Goal: Task Accomplishment & Management: Use online tool/utility

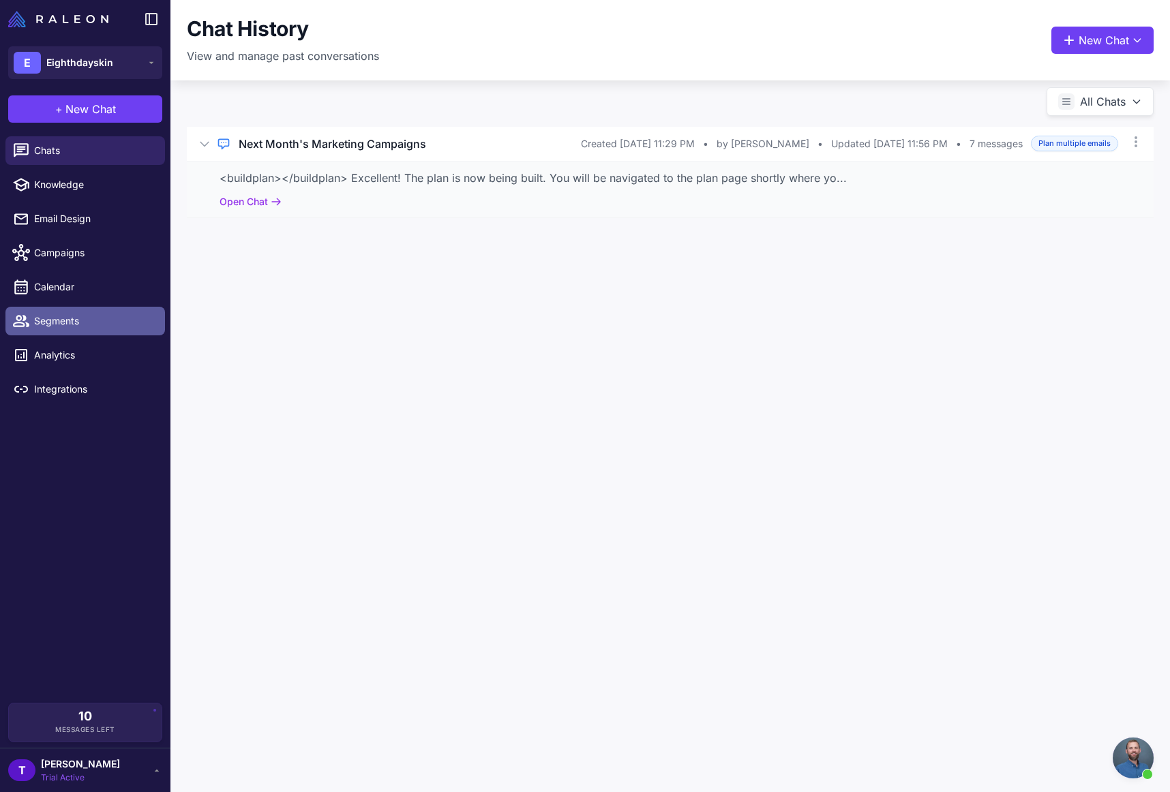
click at [69, 326] on span "Segments" at bounding box center [94, 321] width 120 height 15
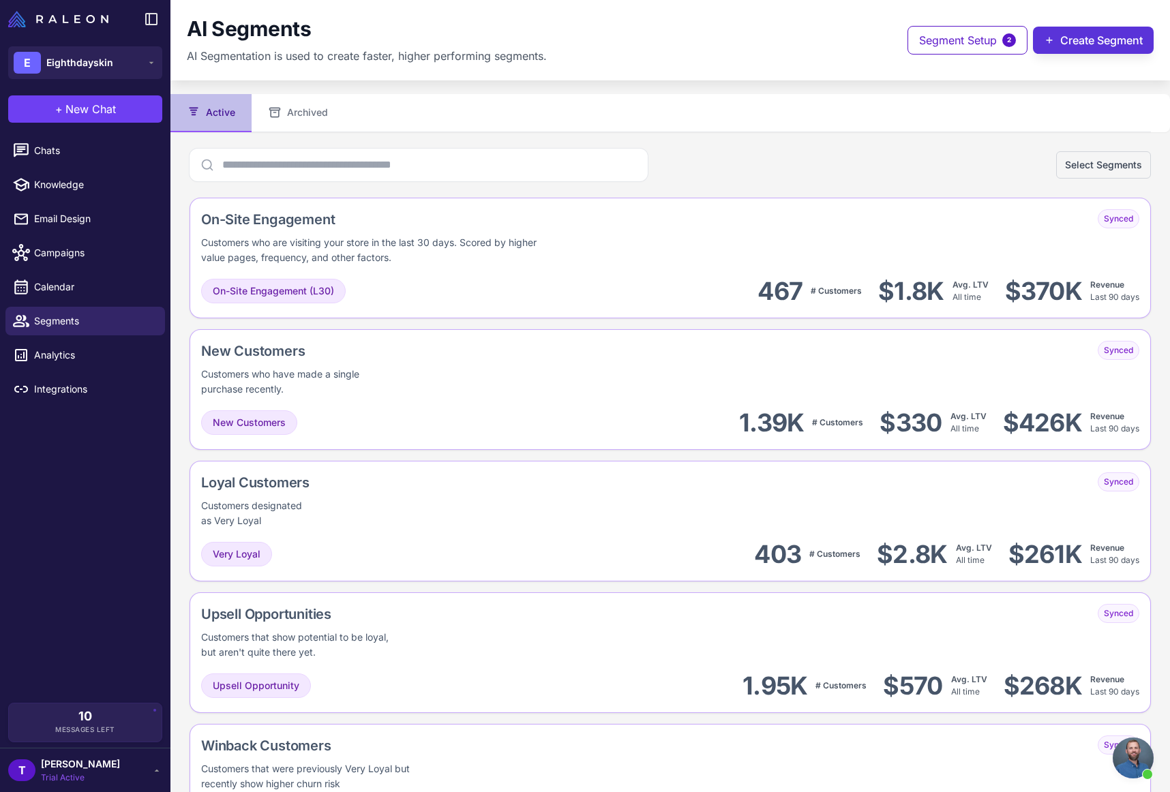
click at [1079, 38] on button "Create Segment" at bounding box center [1093, 40] width 121 height 27
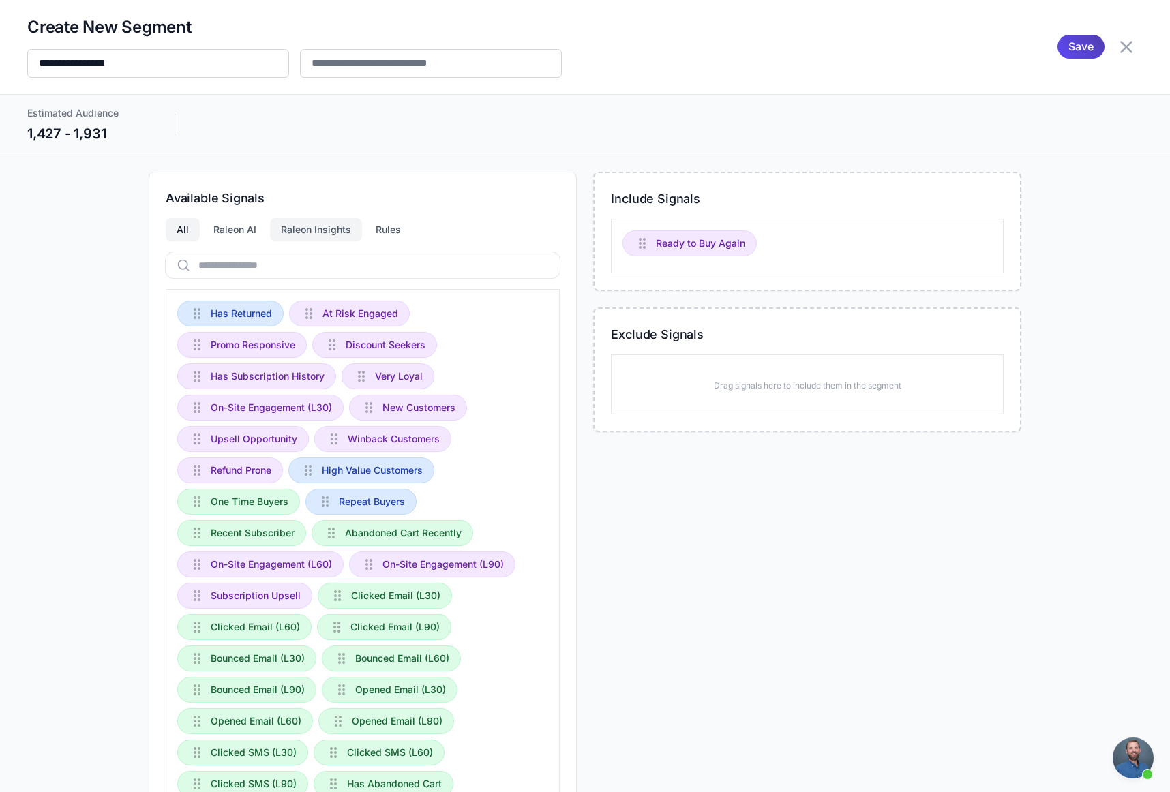
click at [306, 234] on div "Raleon Insights" at bounding box center [316, 229] width 92 height 23
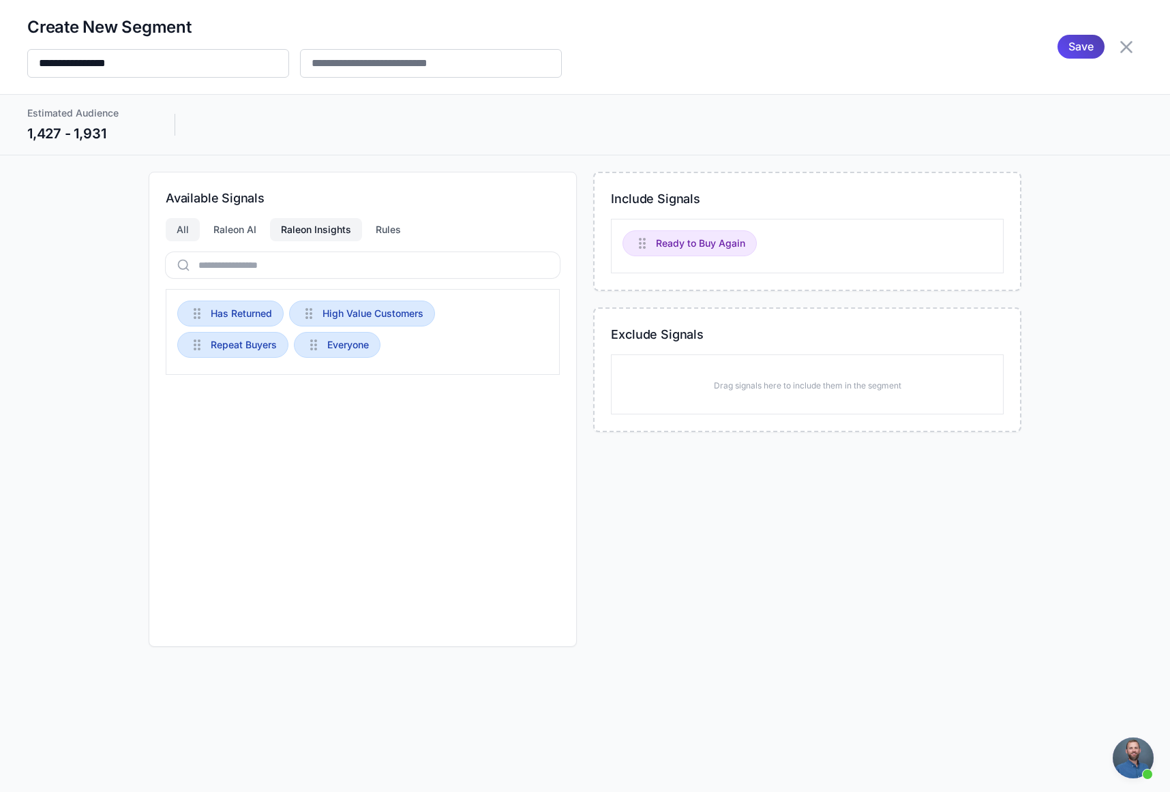
click at [183, 235] on div "All" at bounding box center [183, 229] width 34 height 23
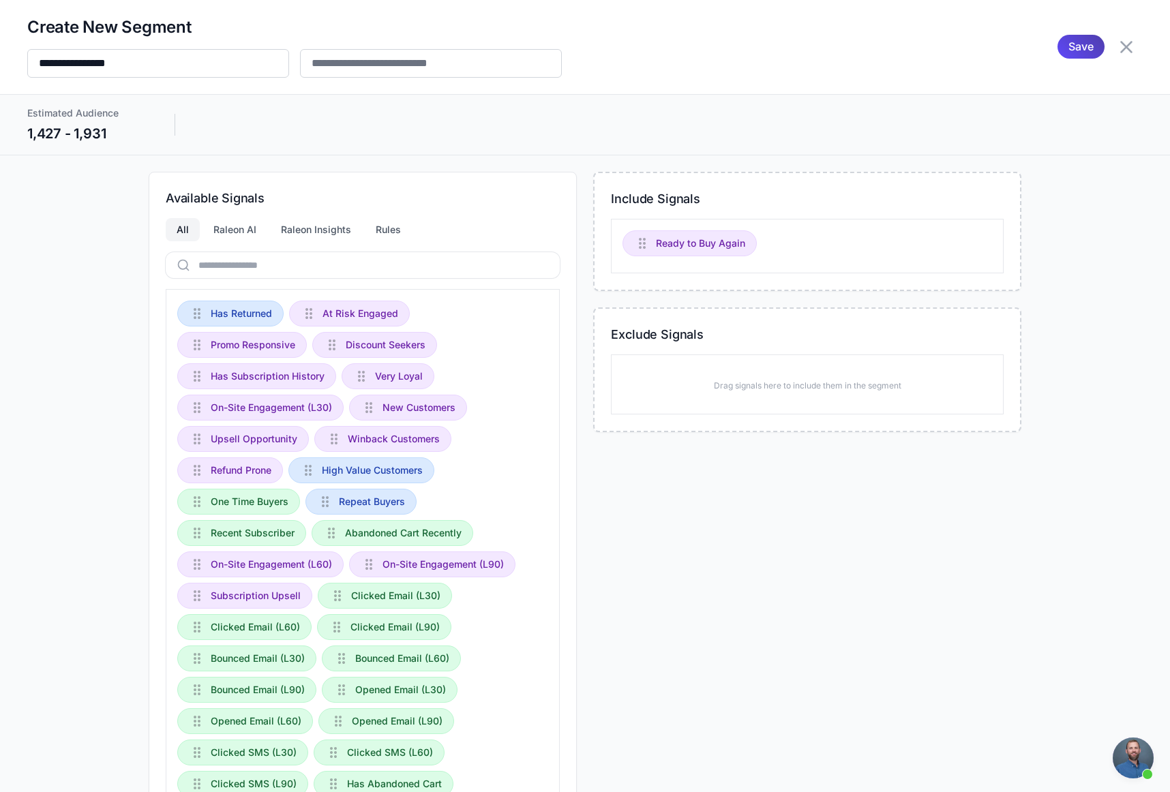
scroll to position [27, 0]
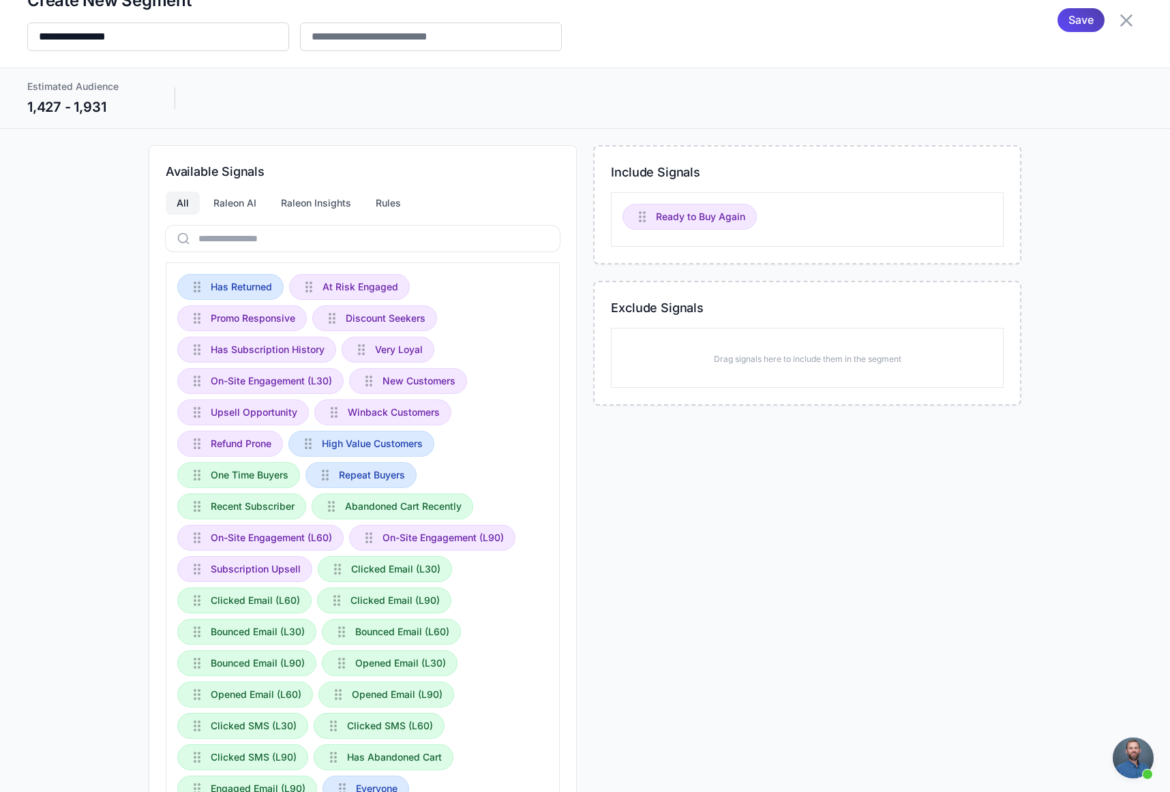
click at [246, 211] on div "Raleon AI" at bounding box center [235, 203] width 65 height 23
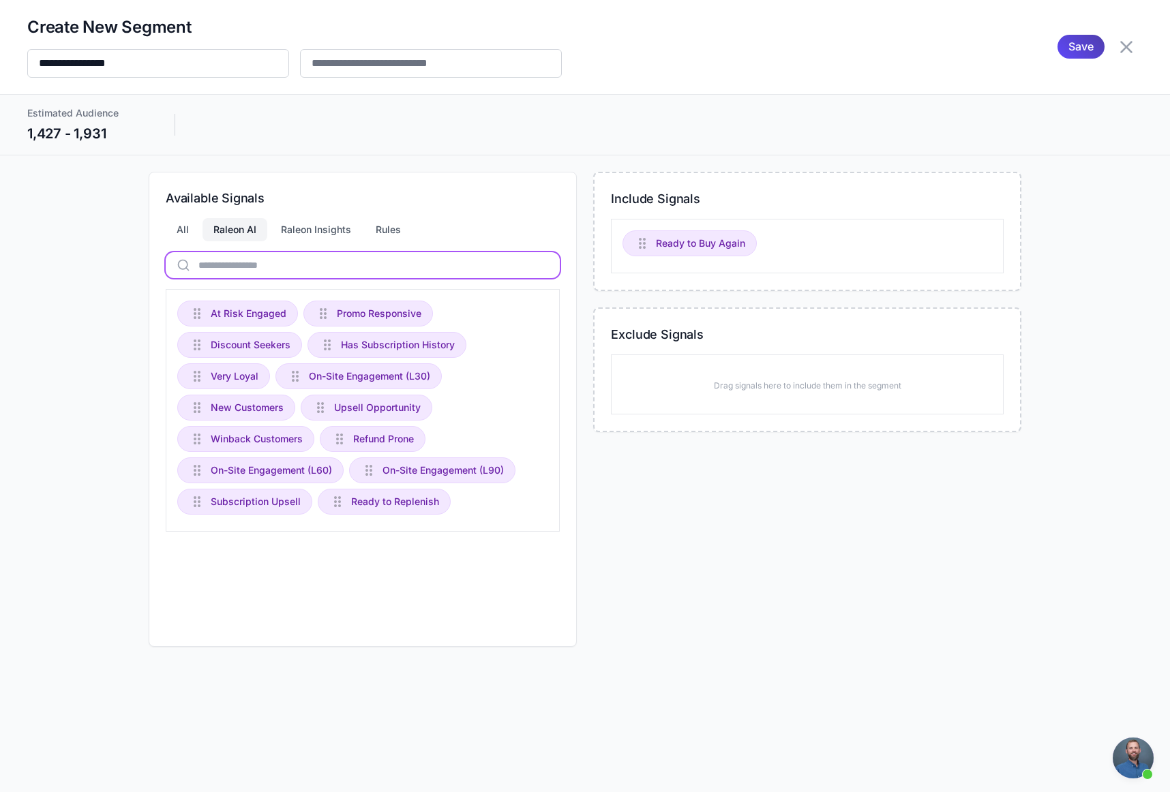
click at [284, 266] on input "text" at bounding box center [363, 265] width 394 height 26
click at [179, 219] on div "All" at bounding box center [183, 229] width 34 height 23
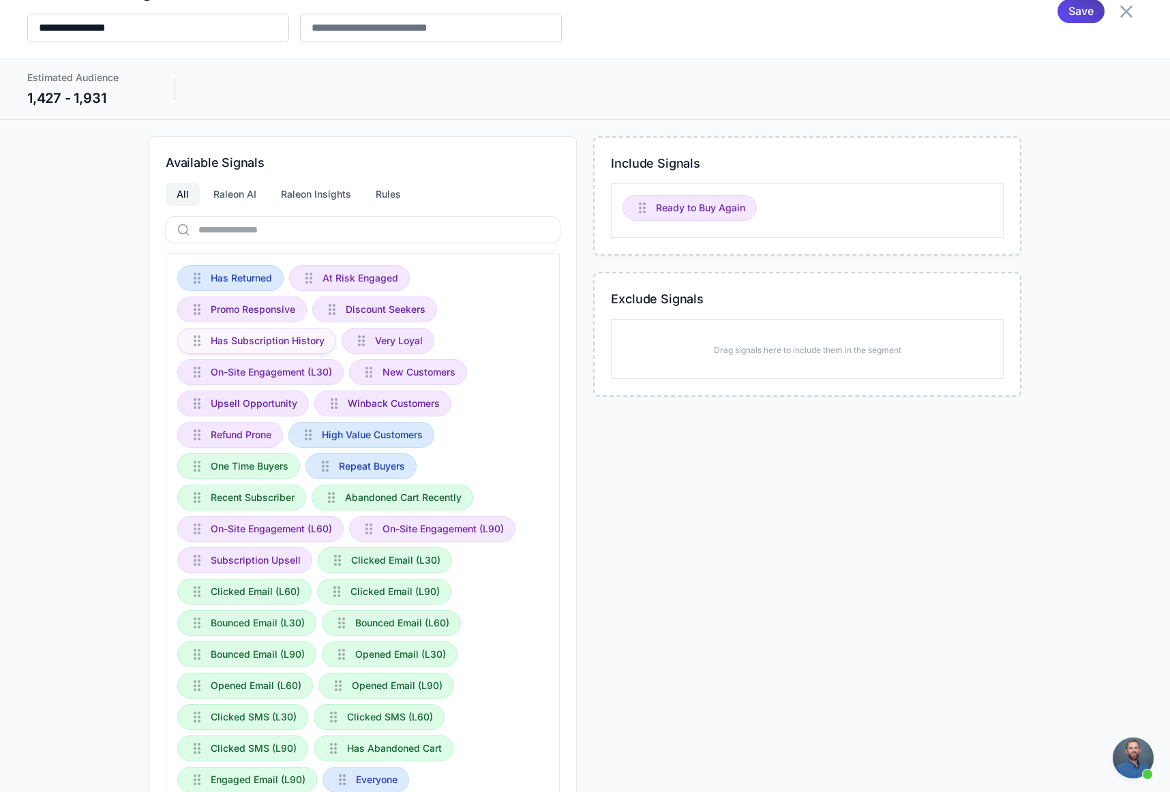
scroll to position [44, 0]
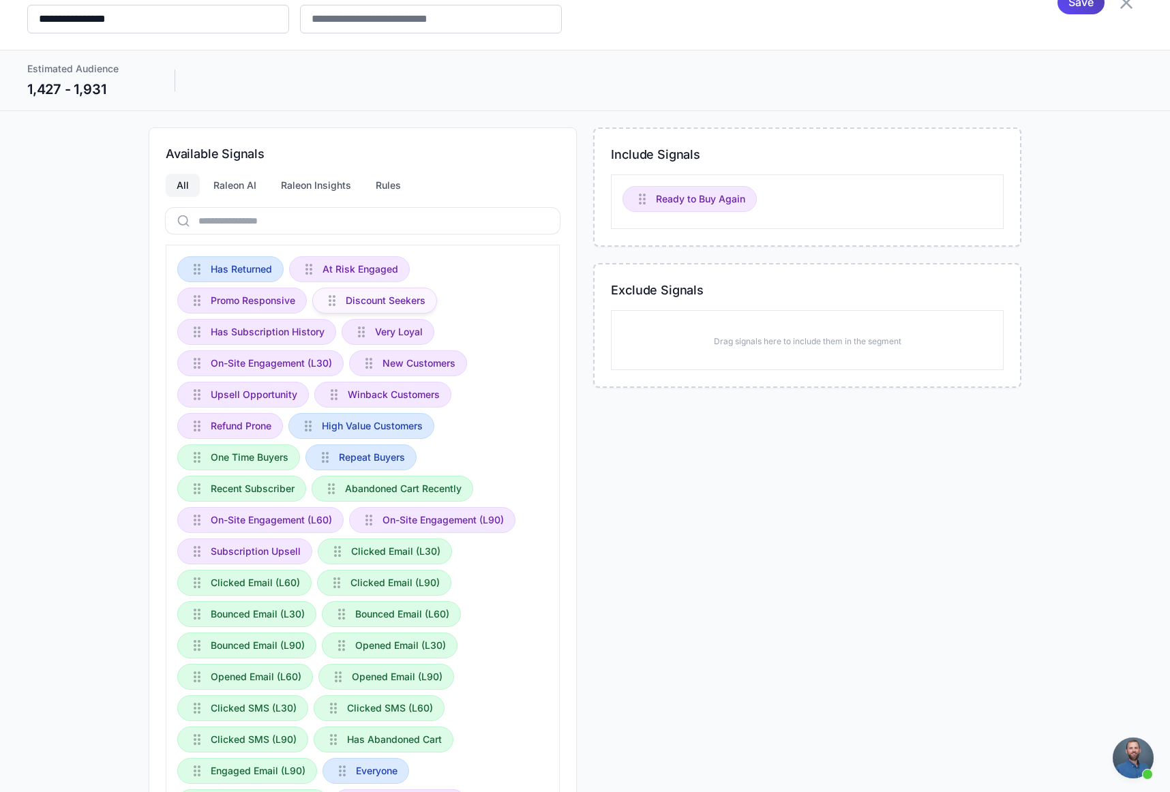
drag, startPoint x: 348, startPoint y: 294, endPoint x: 384, endPoint y: 293, distance: 35.5
click at [349, 294] on span "Discount Seekers" at bounding box center [386, 300] width 80 height 15
click at [811, 209] on div "Include Signals Ready to Buy Again Exclude Signals Drag signals here to include…" at bounding box center [807, 489] width 428 height 722
click at [861, 214] on div "Ready to Buy Again" at bounding box center [807, 202] width 393 height 55
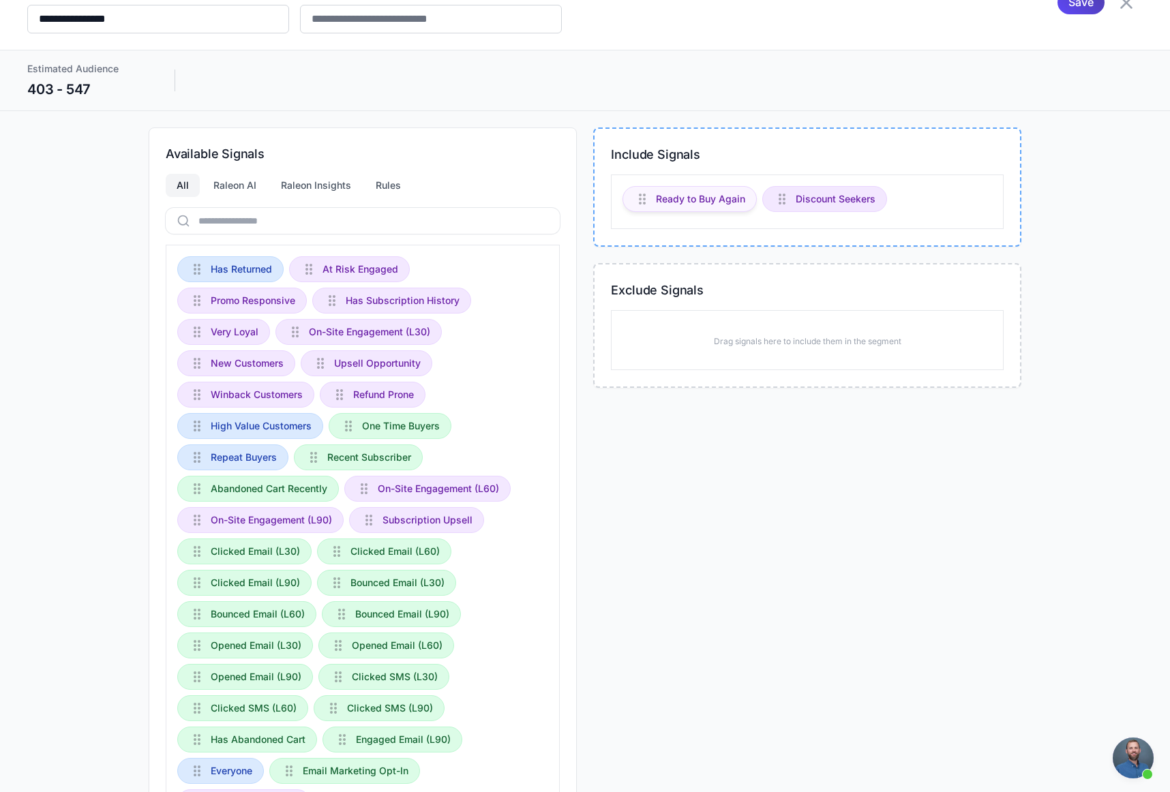
click at [649, 203] on div "Ready to Buy Again" at bounding box center [690, 199] width 134 height 26
drag, startPoint x: 618, startPoint y: 225, endPoint x: 459, endPoint y: 293, distance: 173.5
click at [462, 293] on div "Available Signals All Raleon AI Raleon Insights Rules Has Returned At Risk Enga…" at bounding box center [585, 489] width 873 height 722
click at [459, 293] on div "Has Subscription History" at bounding box center [391, 301] width 159 height 26
click at [751, 203] on div "Ready to Buy Again Discount Seekers" at bounding box center [807, 202] width 393 height 55
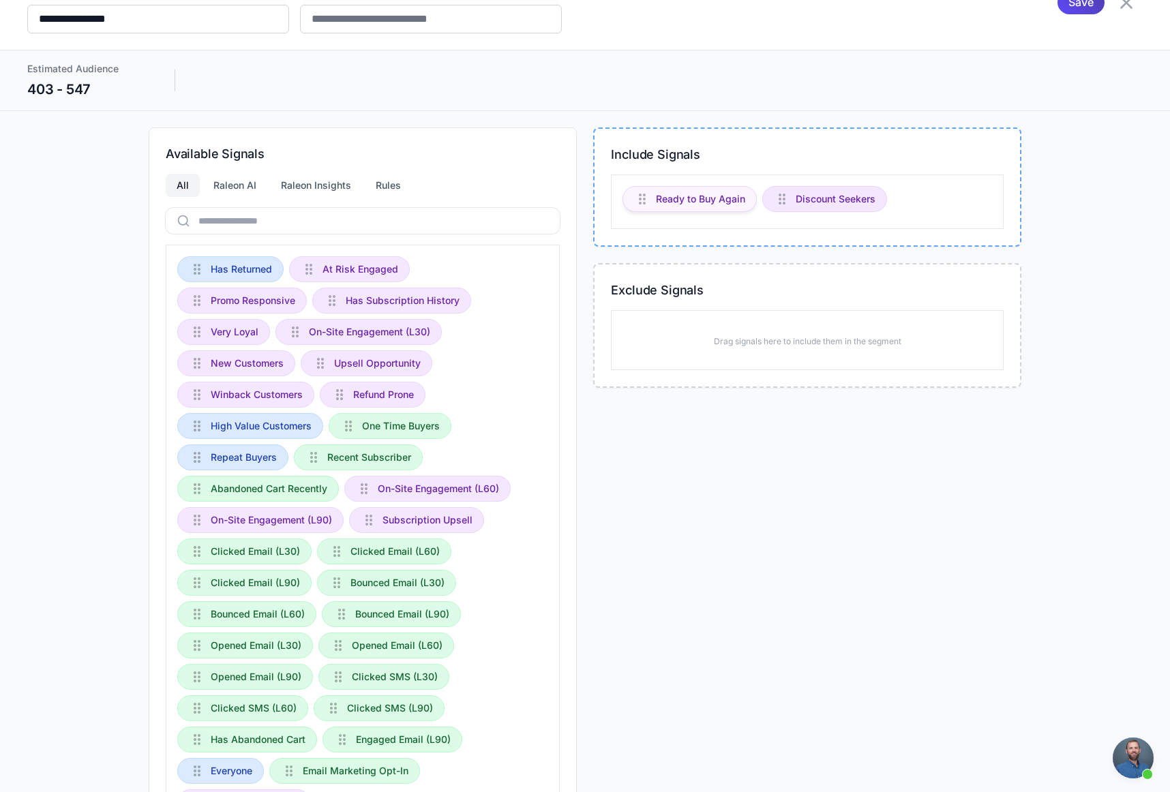
click at [724, 200] on span "Ready to Buy Again" at bounding box center [700, 199] width 89 height 15
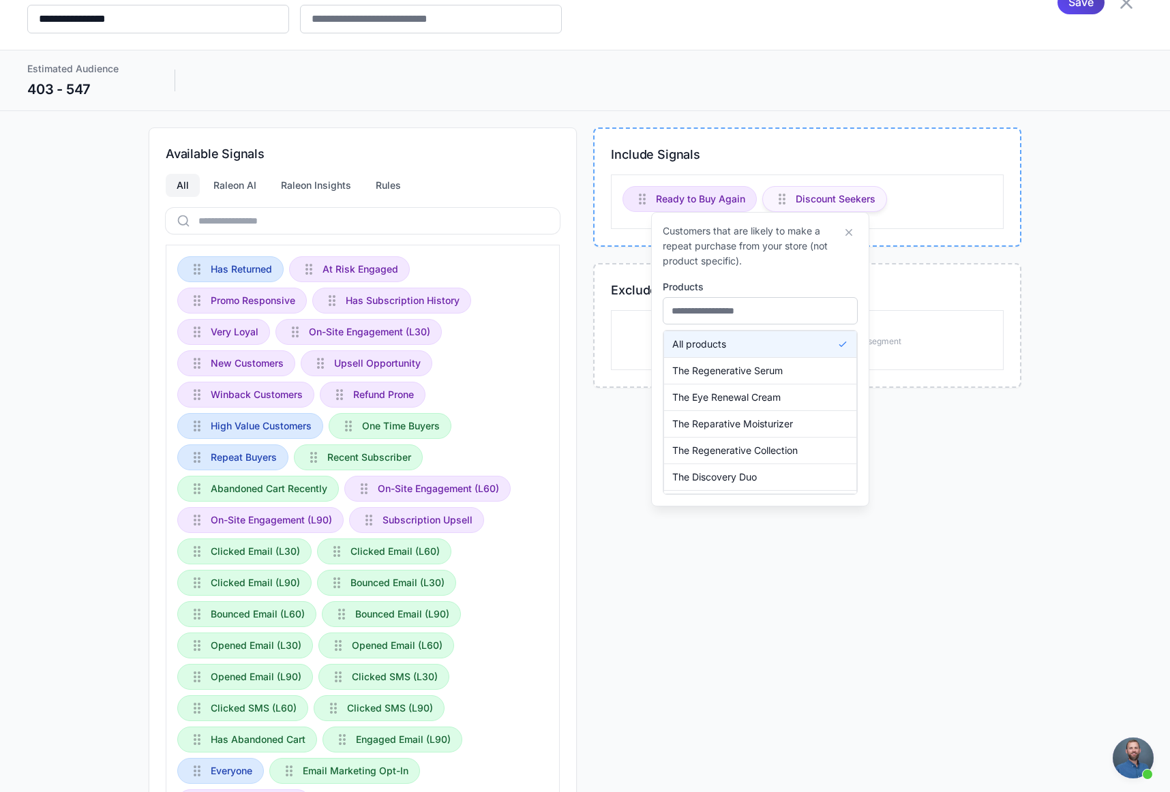
click at [814, 206] on span "Discount Seekers" at bounding box center [836, 199] width 80 height 15
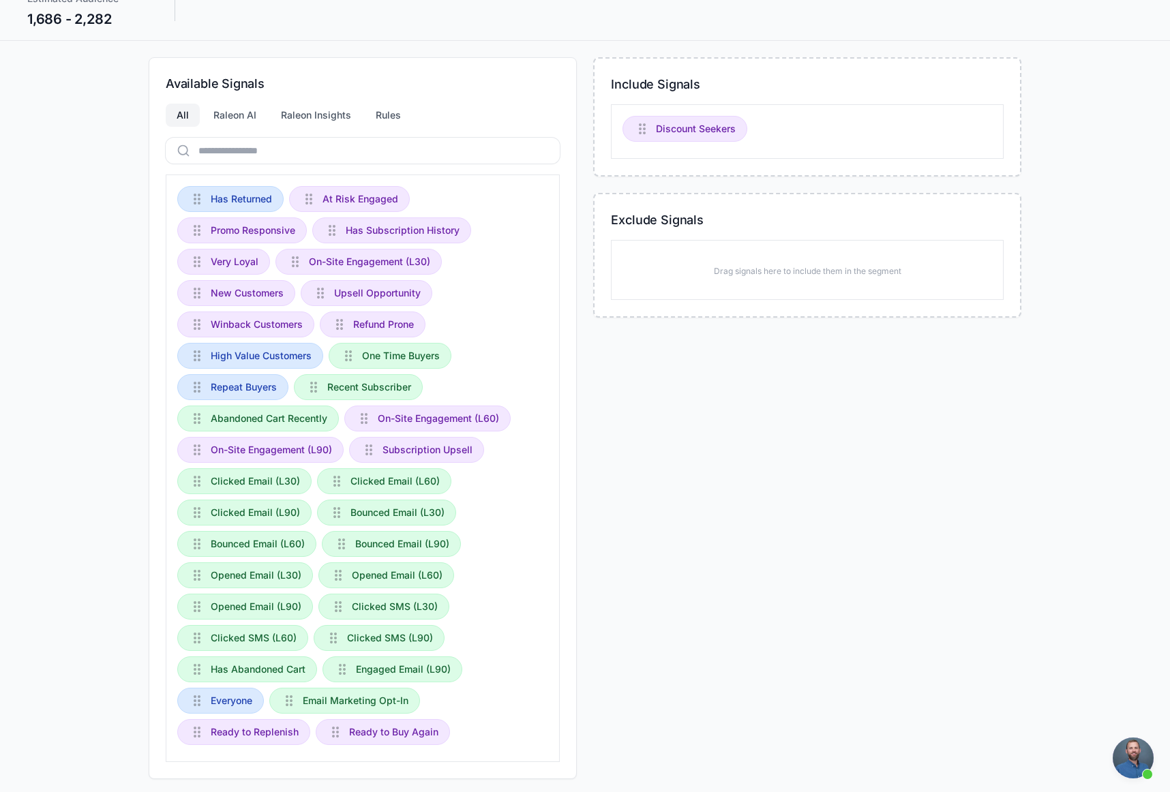
scroll to position [129, 0]
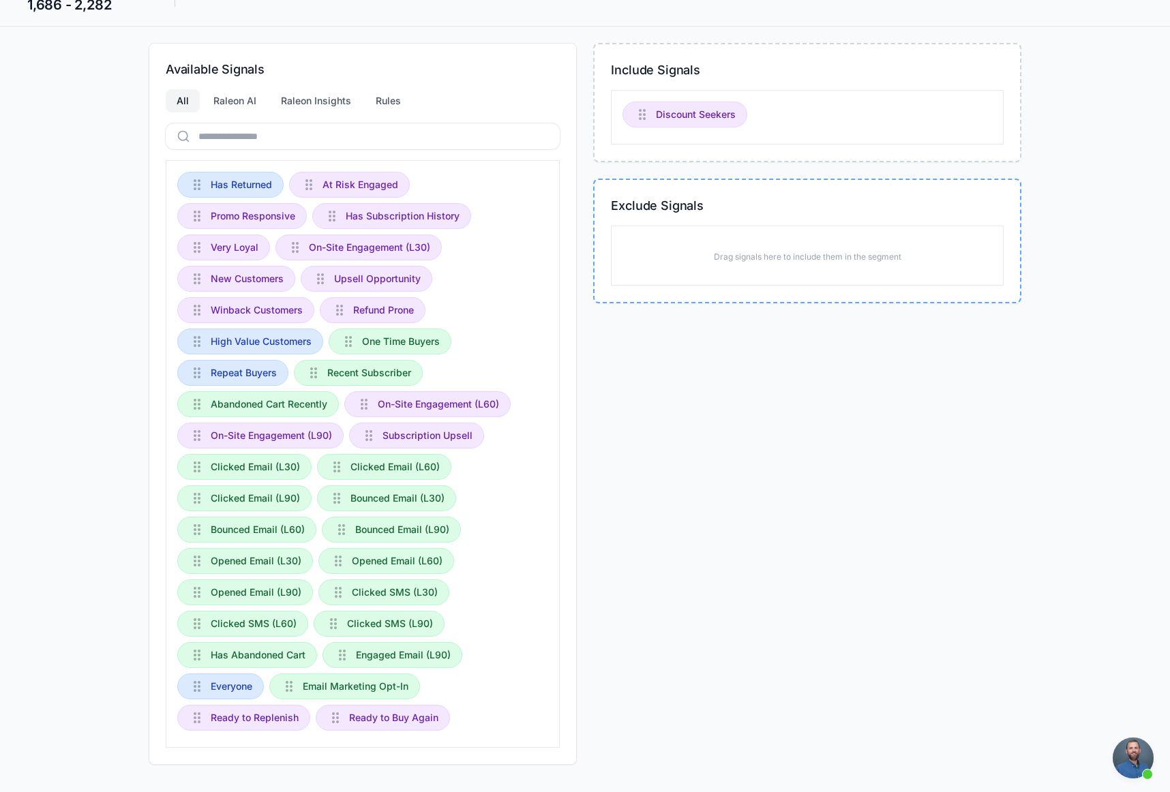
click at [725, 213] on div "Available Signals All Raleon AI Raleon Insights Rules Has Returned At Risk Enga…" at bounding box center [585, 404] width 873 height 722
drag, startPoint x: 908, startPoint y: 175, endPoint x: 846, endPoint y: 142, distance: 71.1
click at [859, 142] on div "Include Signals Discount Seekers Exclude Signals Drag signals here to include t…" at bounding box center [807, 404] width 428 height 722
click at [244, 217] on span "Promo Responsive" at bounding box center [253, 216] width 85 height 15
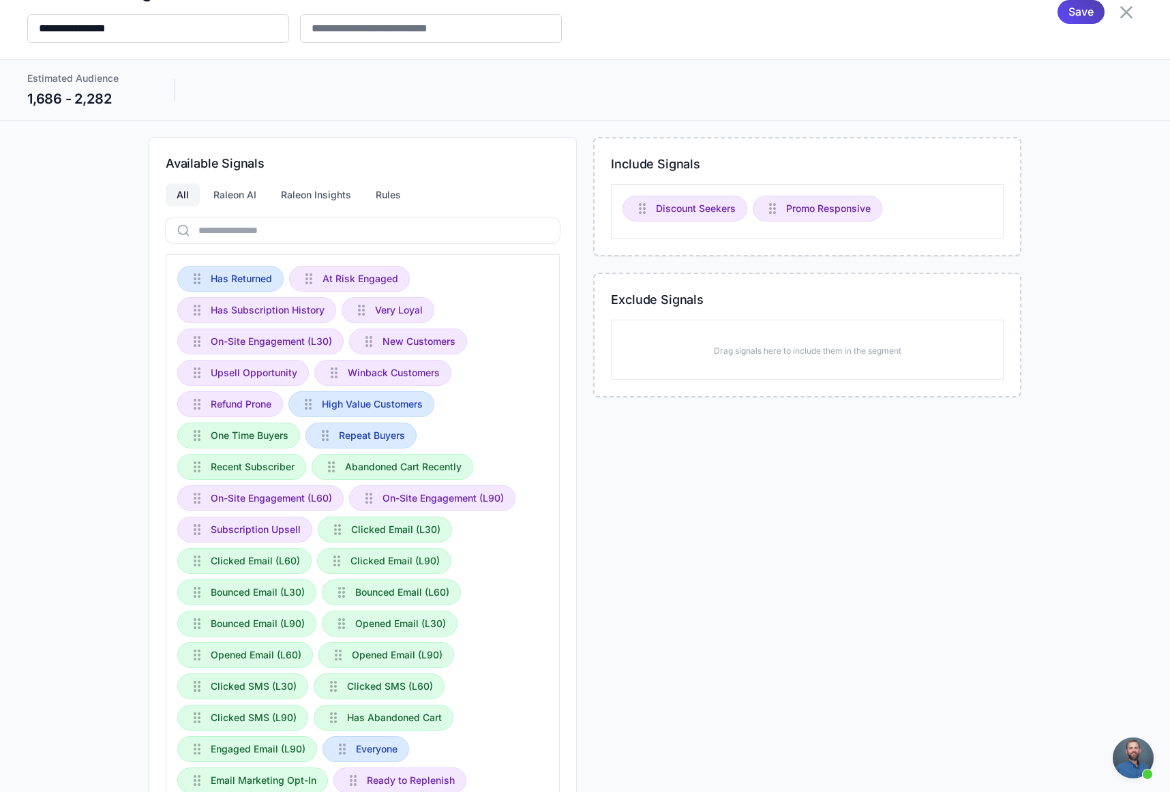
scroll to position [97, 0]
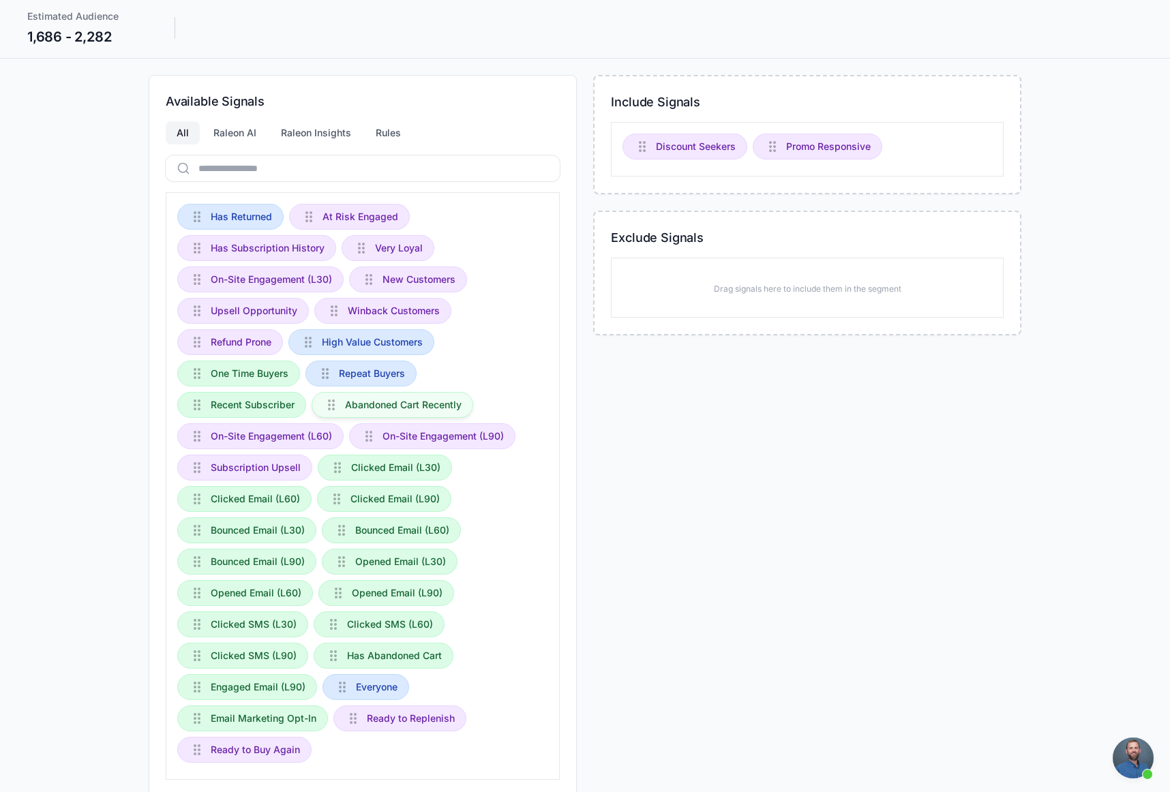
click at [361, 406] on span "Abandoned Cart Recently" at bounding box center [403, 405] width 117 height 15
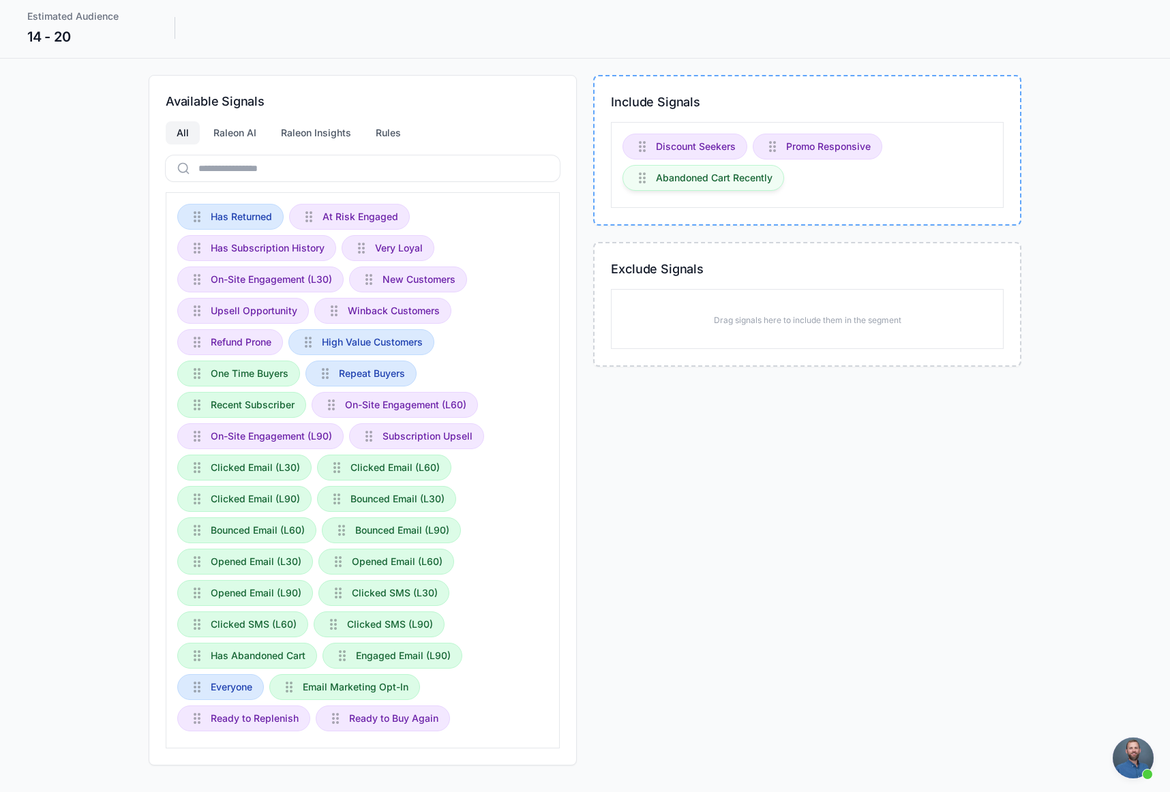
click at [466, 298] on div "Available Signals All Raleon AI Raleon Insights Rules Has Returned At Risk Enga…" at bounding box center [585, 420] width 873 height 691
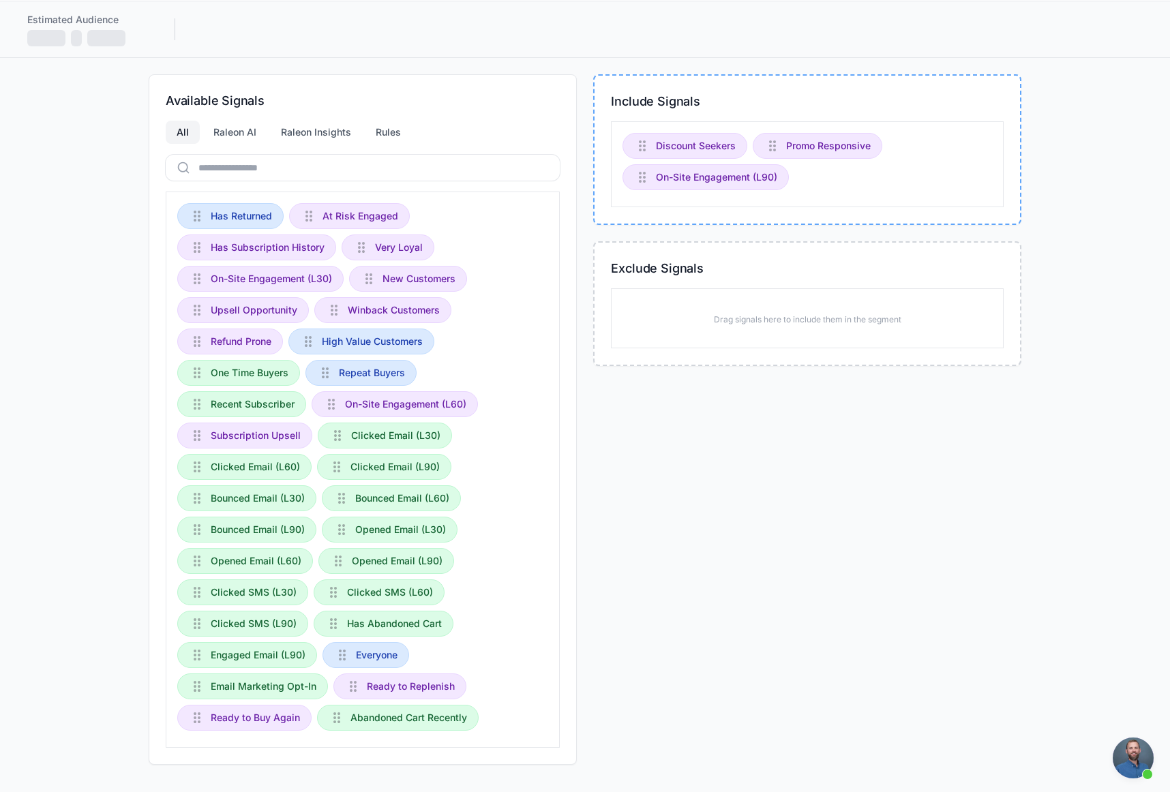
scroll to position [98, 0]
click at [715, 181] on span "On-Site Engagement (L90)" at bounding box center [716, 177] width 121 height 15
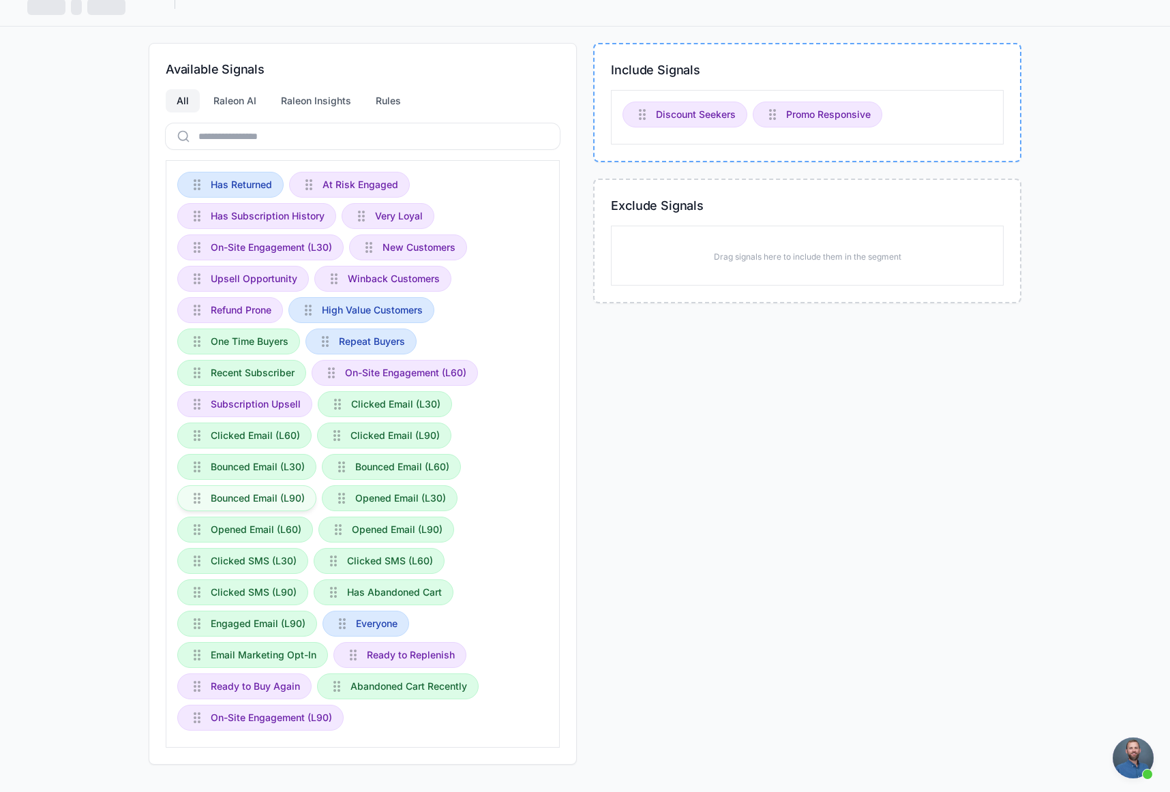
scroll to position [129, 0]
click at [241, 687] on span "Ready to Buy Again" at bounding box center [255, 686] width 89 height 15
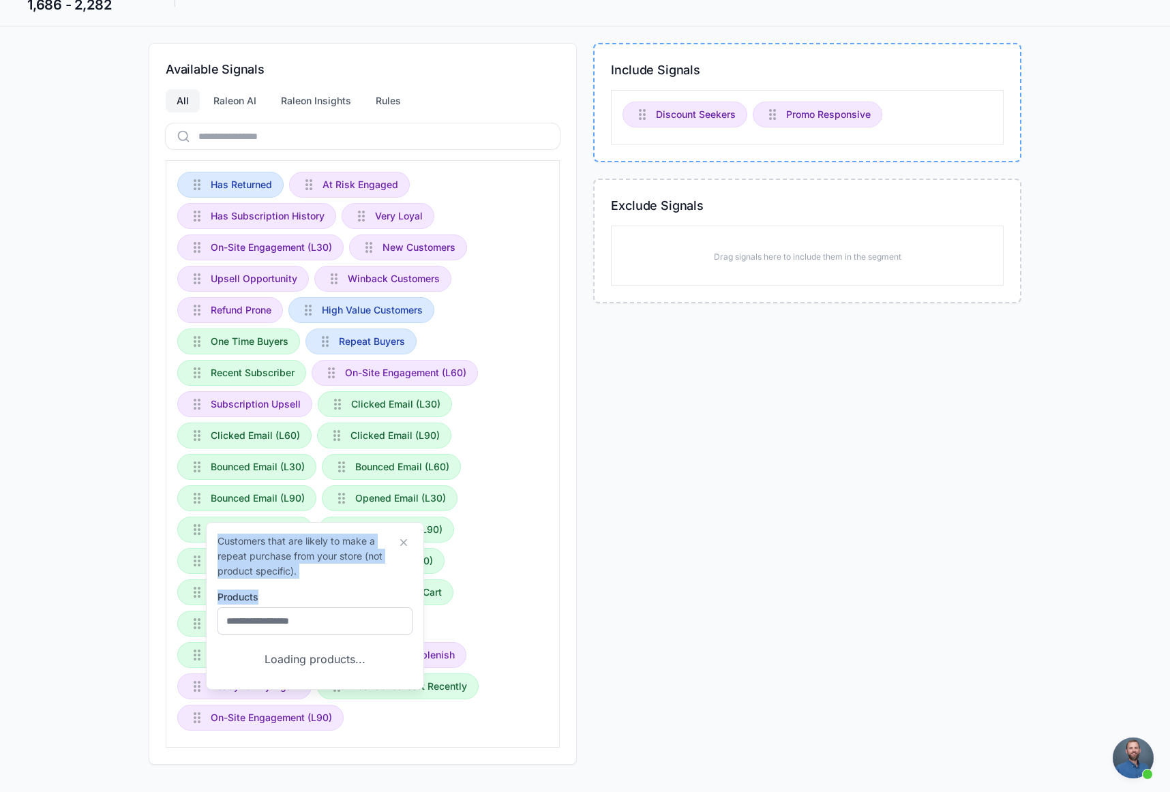
drag, startPoint x: 391, startPoint y: 640, endPoint x: 621, endPoint y: 466, distance: 287.6
click at [621, 466] on div "Available Signals All Raleon AI Raleon Insights Rules Has Returned At Risk Enga…" at bounding box center [585, 404] width 873 height 722
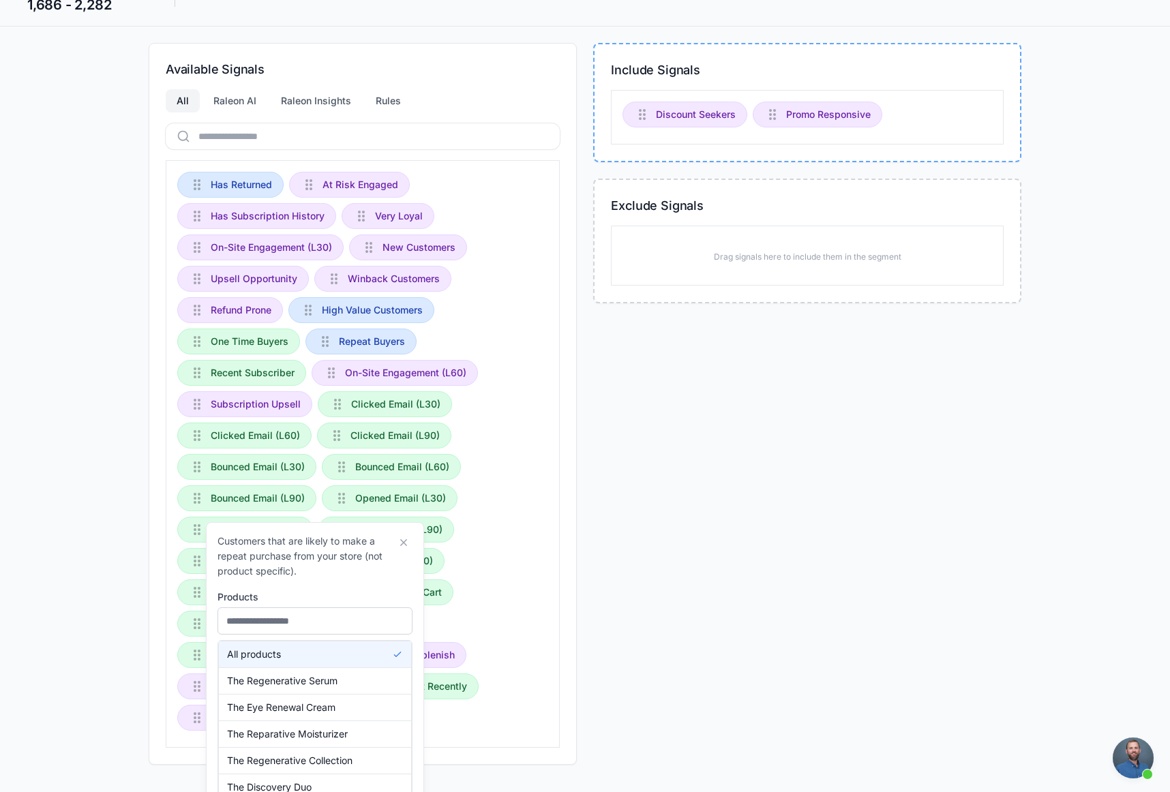
click at [459, 611] on div "Has Returned At Risk Engaged Has Subscription History Very Loyal On-Site Engage…" at bounding box center [363, 454] width 394 height 588
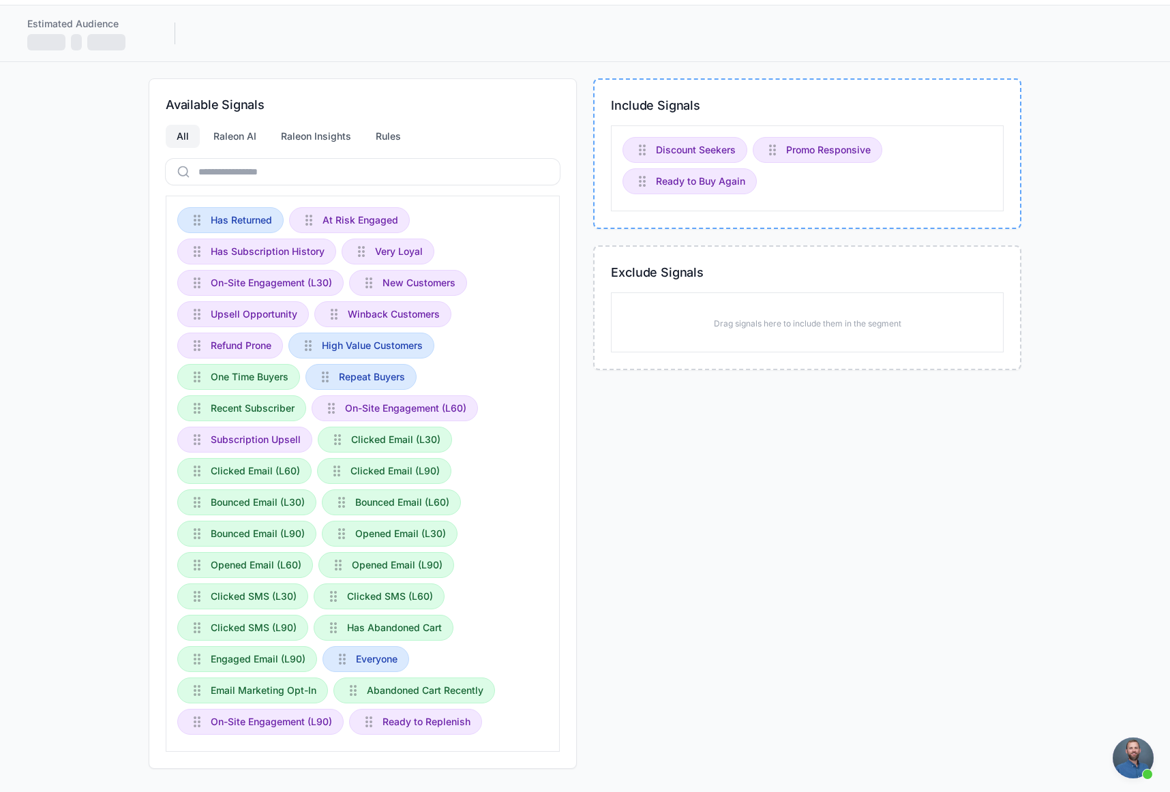
scroll to position [0, 0]
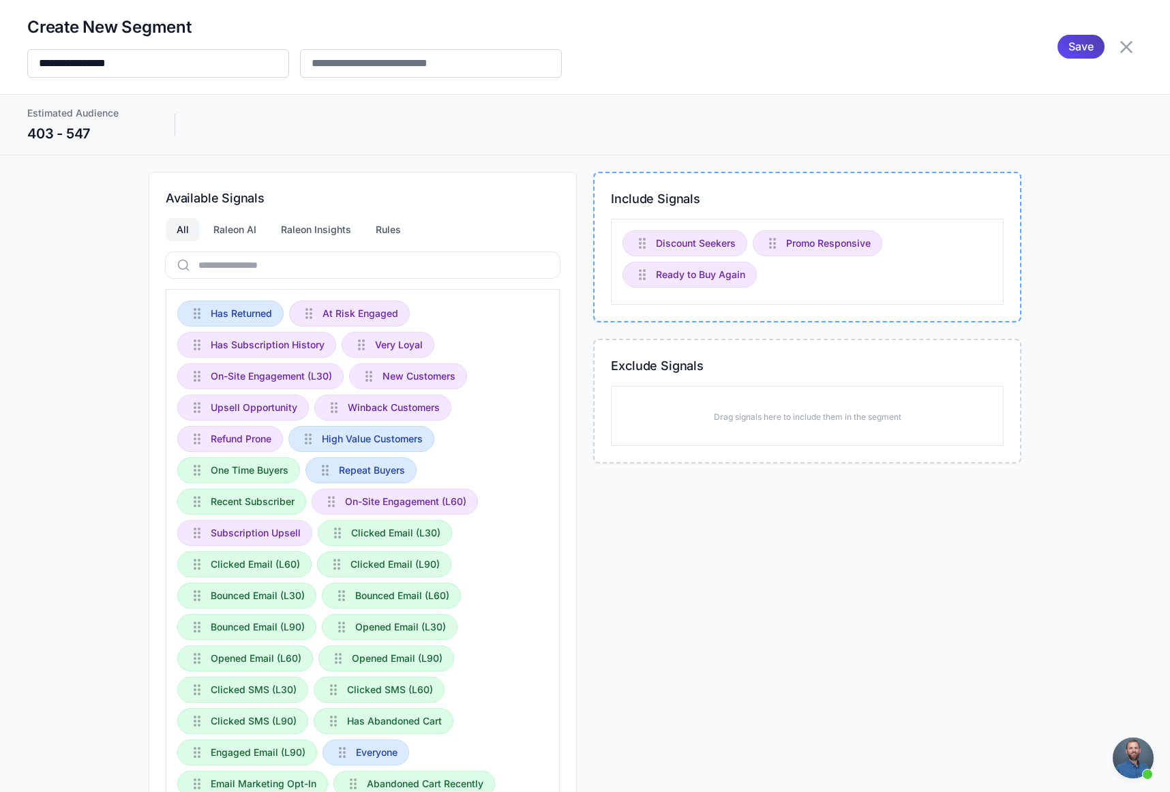
click at [107, 45] on div "**********" at bounding box center [294, 46] width 535 height 61
click at [110, 50] on input "**********" at bounding box center [158, 63] width 262 height 29
type input "**********"
click at [1078, 46] on span "Save" at bounding box center [1081, 47] width 25 height 24
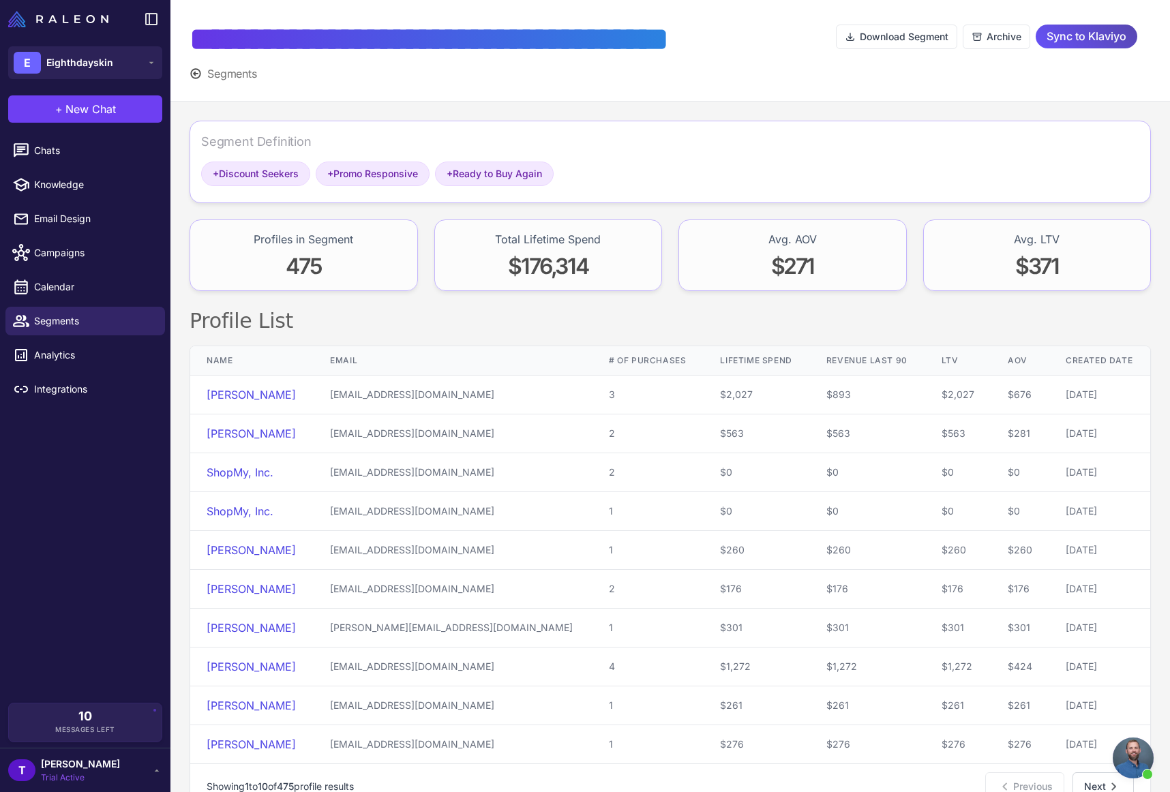
click at [1064, 35] on span "Sync to Klaviyo" at bounding box center [1087, 37] width 80 height 24
